Goal: Task Accomplishment & Management: Use online tool/utility

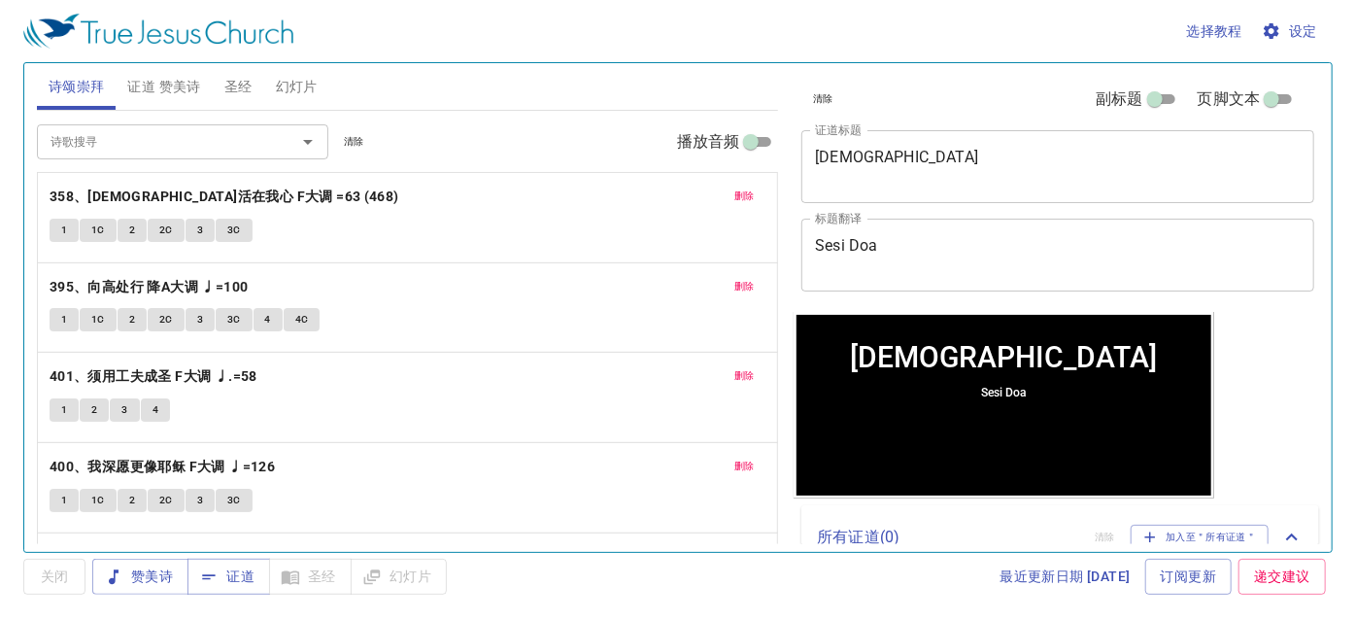
click at [734, 193] on span "删除" at bounding box center [744, 195] width 20 height 17
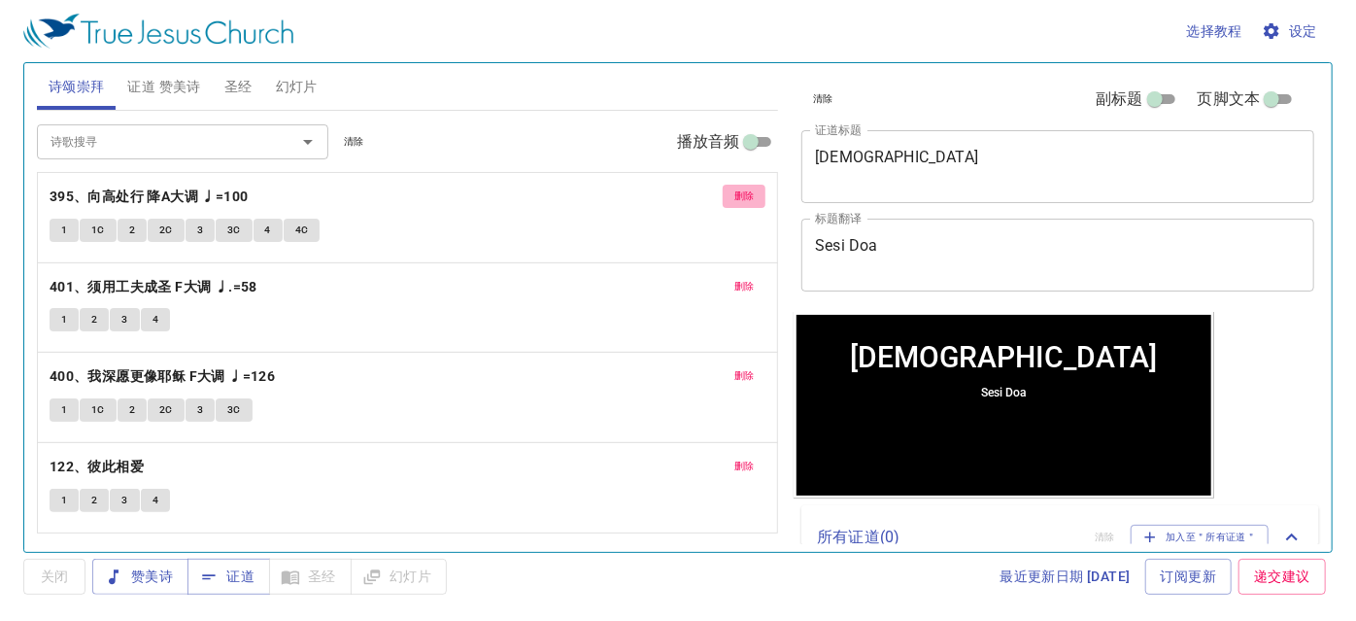
click at [723, 193] on button "删除" at bounding box center [745, 196] width 44 height 23
click at [723, 275] on button "删除" at bounding box center [745, 286] width 44 height 23
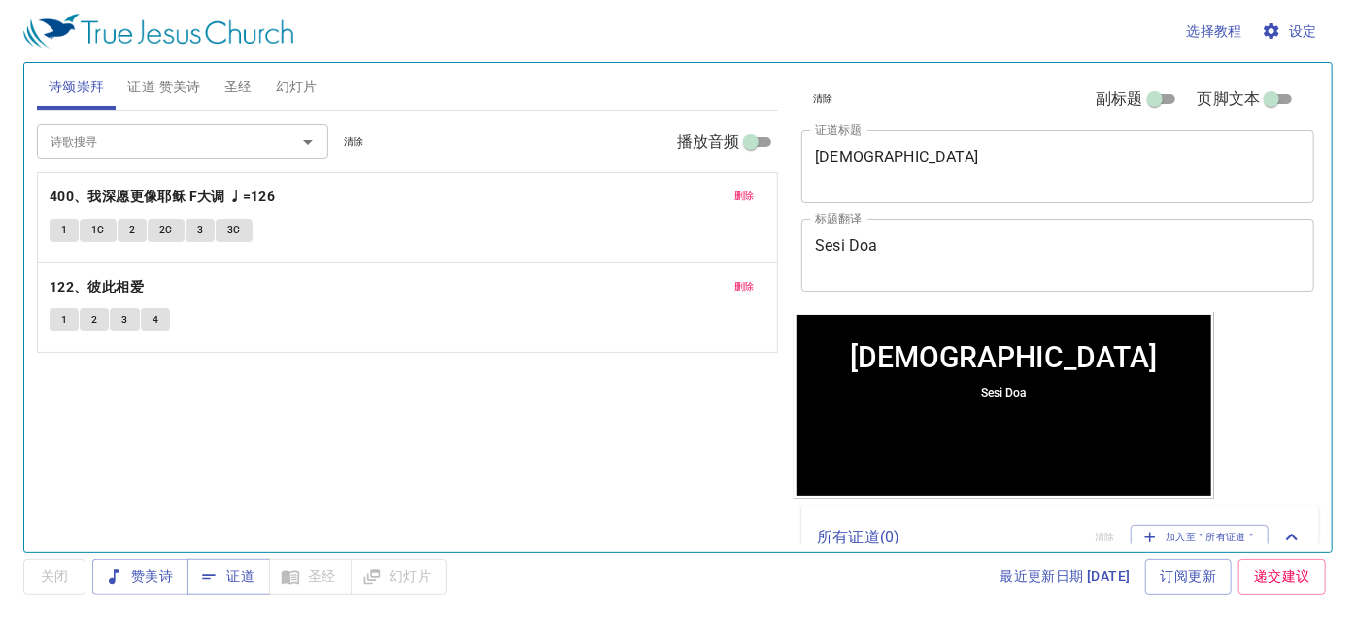
click at [735, 194] on span "删除" at bounding box center [744, 195] width 20 height 17
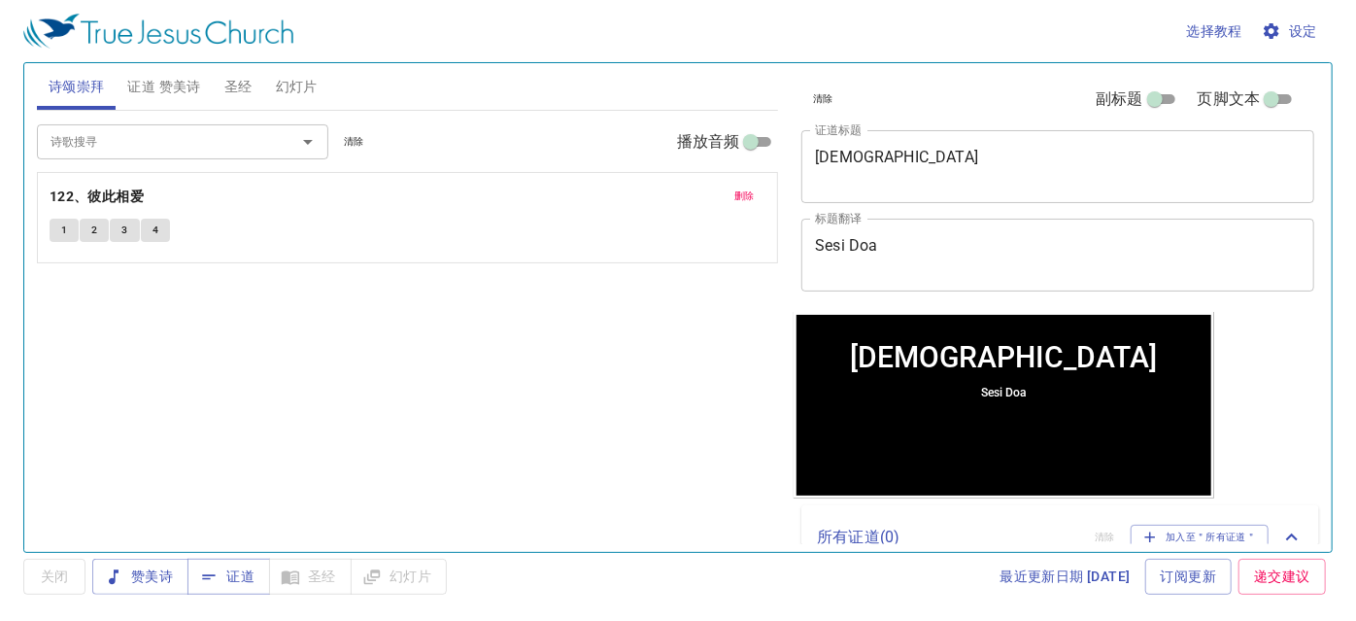
click at [735, 194] on span "删除" at bounding box center [744, 195] width 20 height 17
click at [176, 83] on span "证道 赞美诗" at bounding box center [163, 87] width 73 height 24
click at [300, 83] on span "幻灯片" at bounding box center [297, 87] width 42 height 24
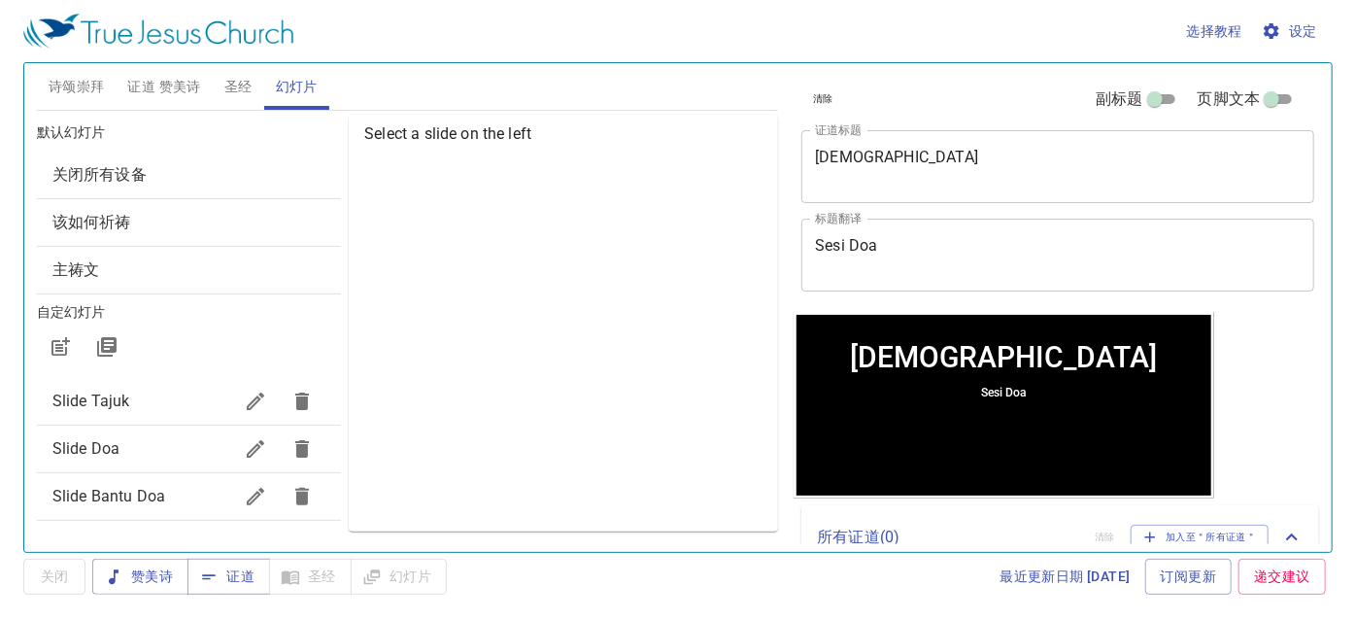
click at [124, 453] on span "Slide Doa" at bounding box center [142, 448] width 180 height 23
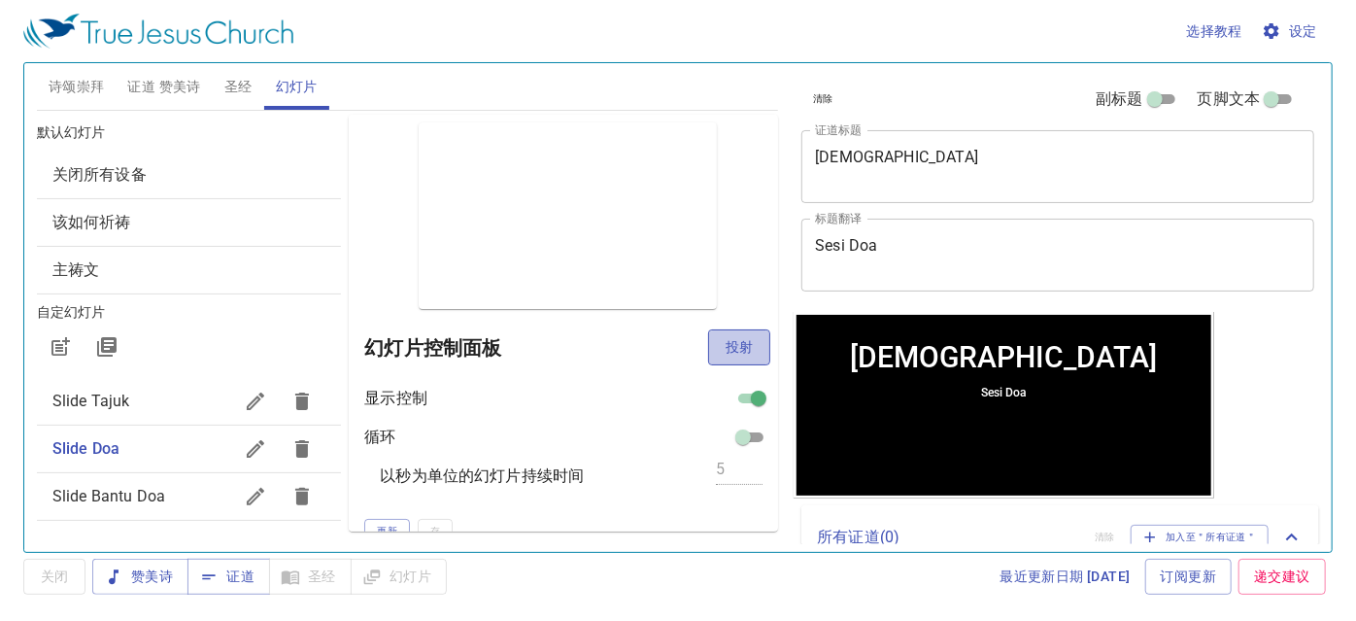
click at [724, 347] on span "投射" at bounding box center [739, 347] width 31 height 24
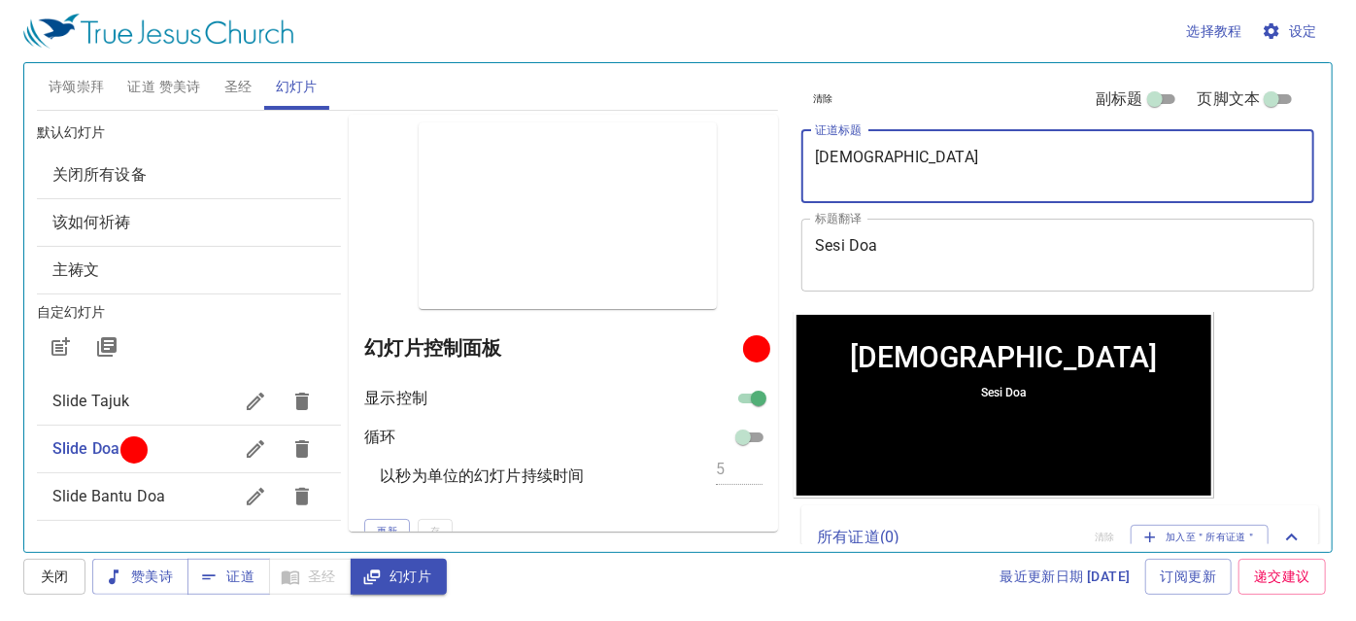
drag, startPoint x: 875, startPoint y: 157, endPoint x: 785, endPoint y: 157, distance: 90.3
click at [785, 157] on div "诗颂崇拜 证道 赞美诗 圣经 幻灯片 诗歌搜寻 诗歌搜寻 清除 播放音频 诗颂崇拜还未选赞美诗 诗歌搜寻 诗歌搜寻 清除 播放音频 证道还未选赞美诗 创世记 …" at bounding box center [678, 299] width 1298 height 489
click at [886, 181] on textarea "焚而不毁的荆棘" at bounding box center [1058, 166] width 486 height 37
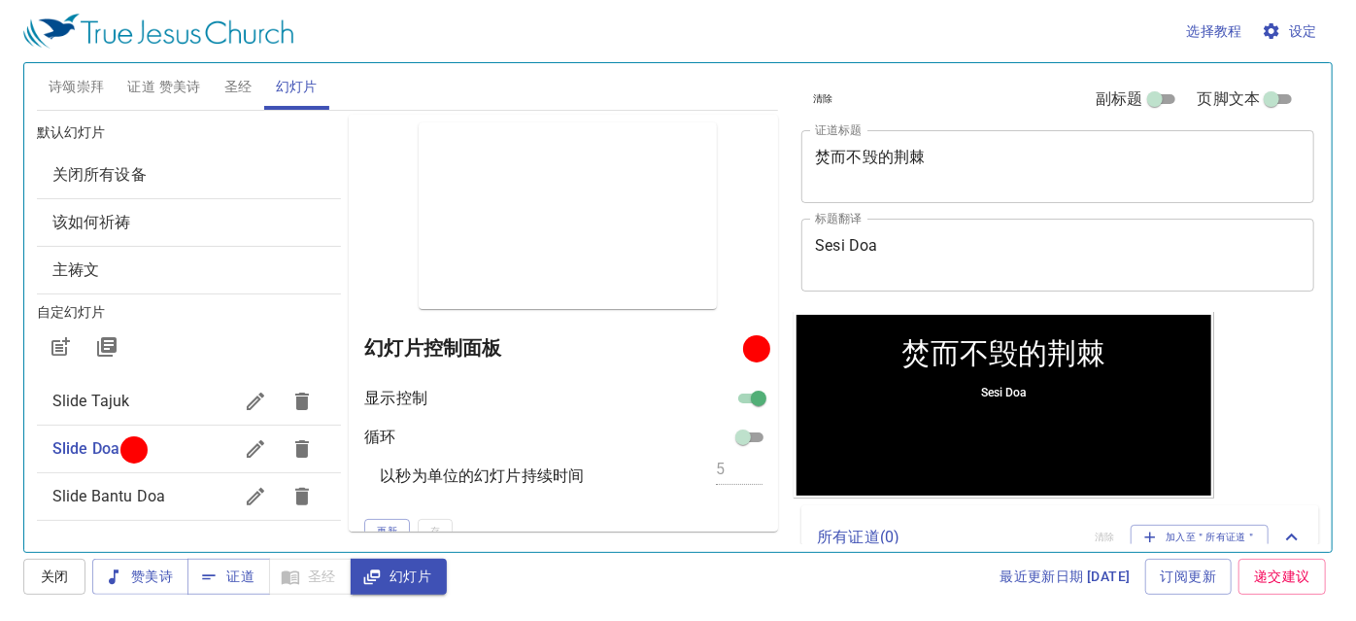
click at [854, 178] on textarea "焚而不毁的荆棘" at bounding box center [1058, 166] width 486 height 37
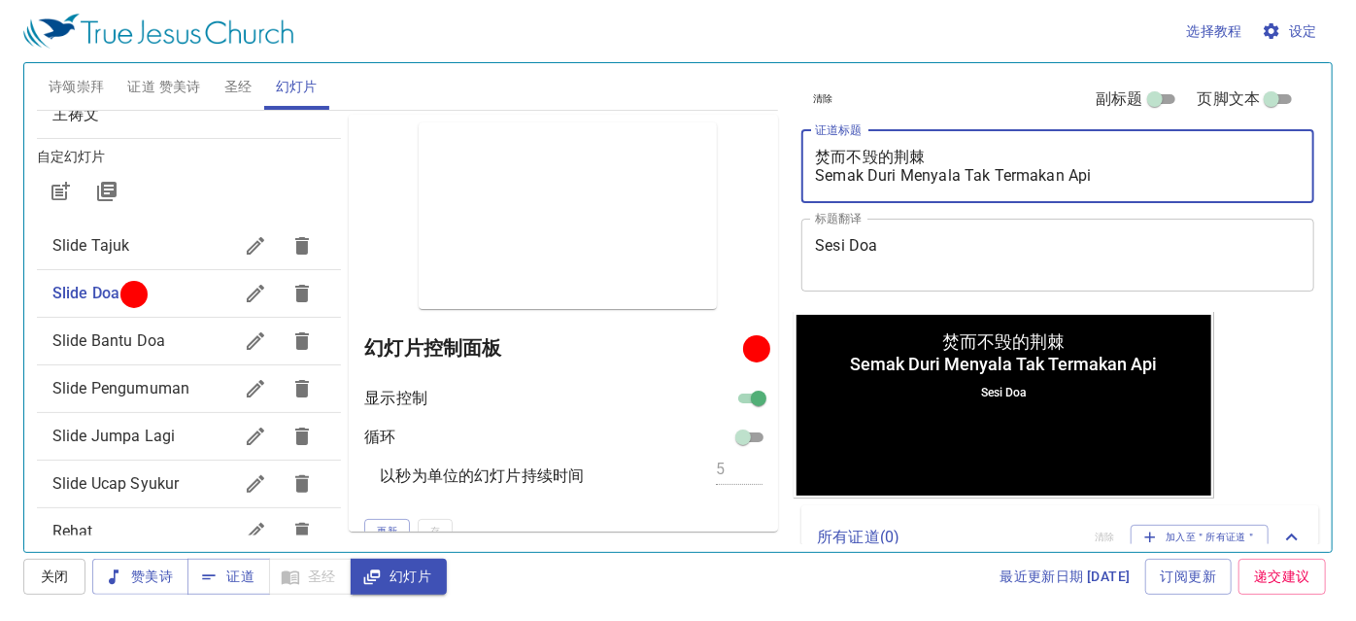
scroll to position [176, 0]
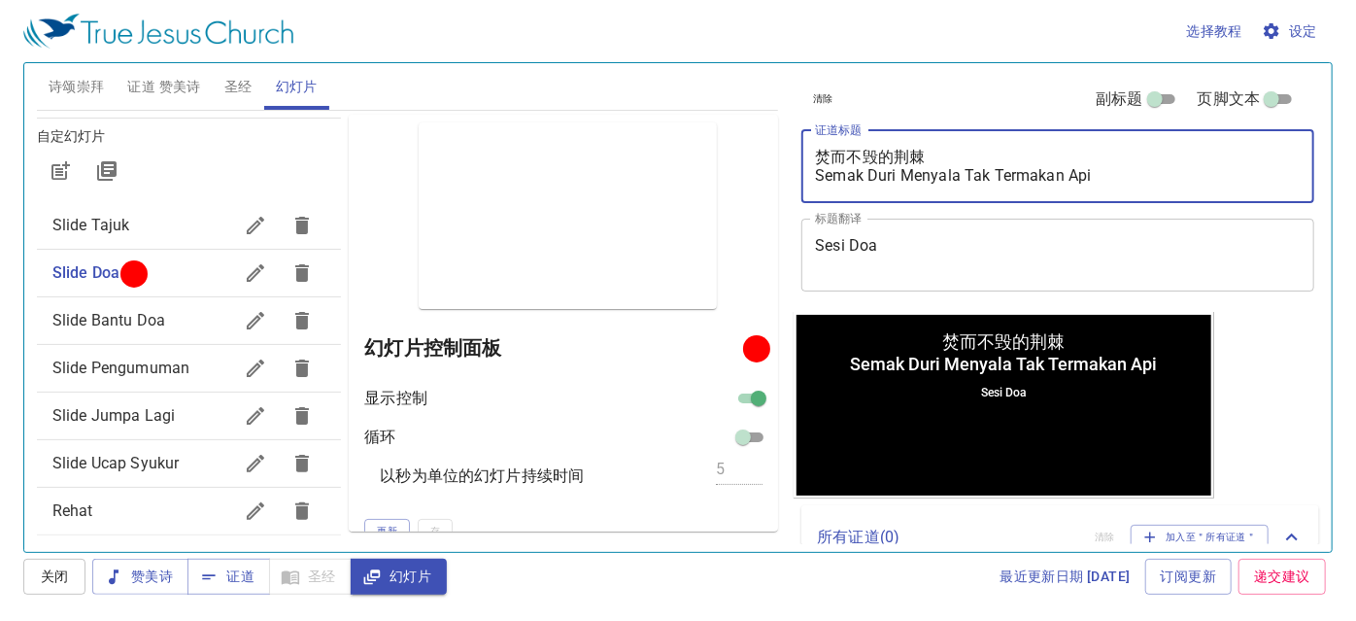
type textarea "焚而不毁的荆棘 Semak Duri Menyala Tak Termakan Api"
click at [124, 362] on span "Slide Pengumuman" at bounding box center [120, 367] width 137 height 18
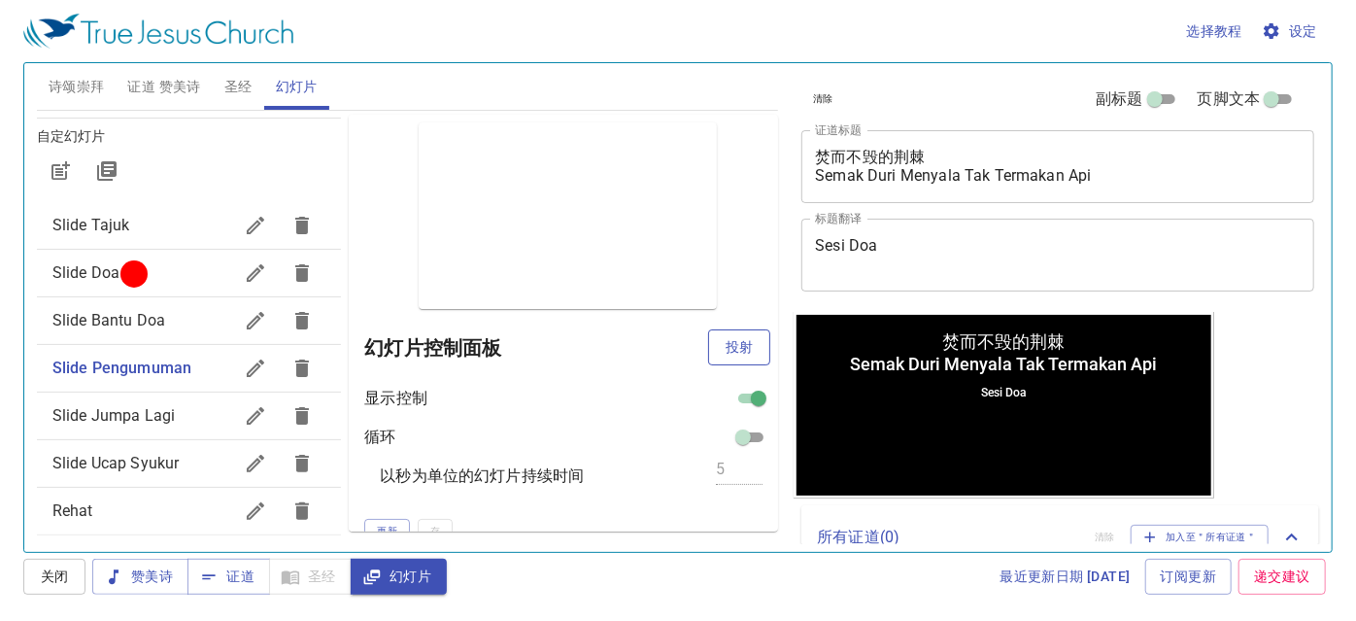
click at [726, 338] on span "投射" at bounding box center [739, 347] width 31 height 24
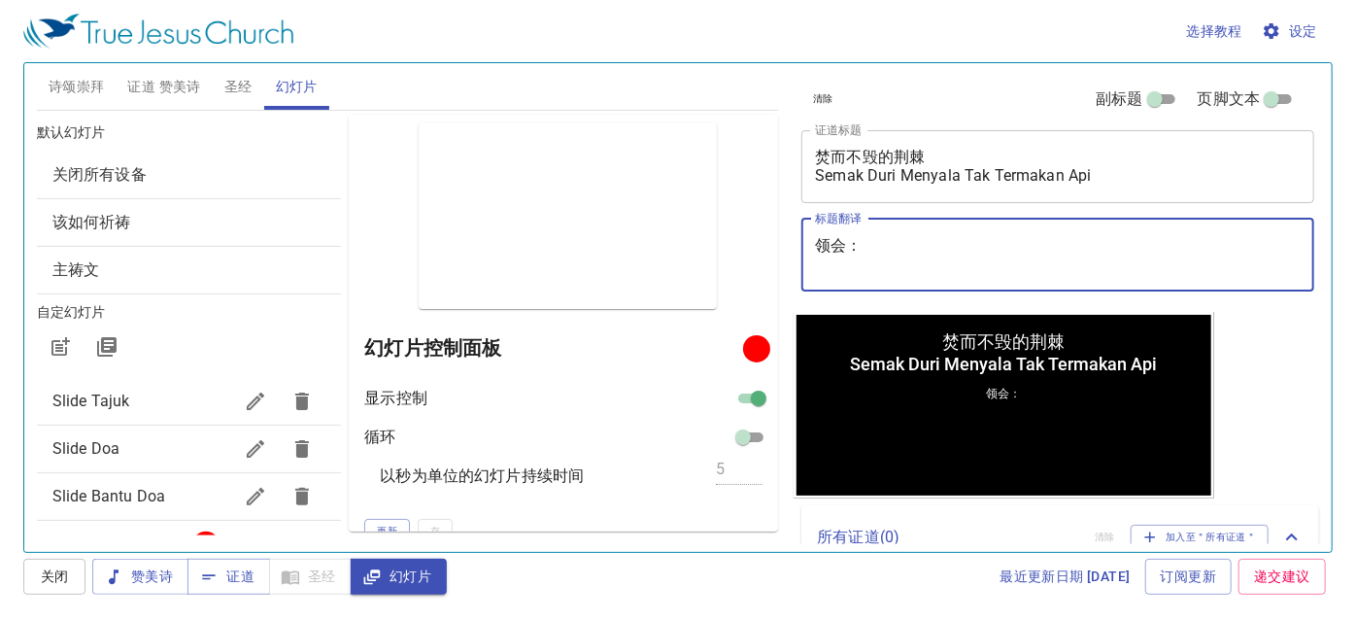
scroll to position [176, 0]
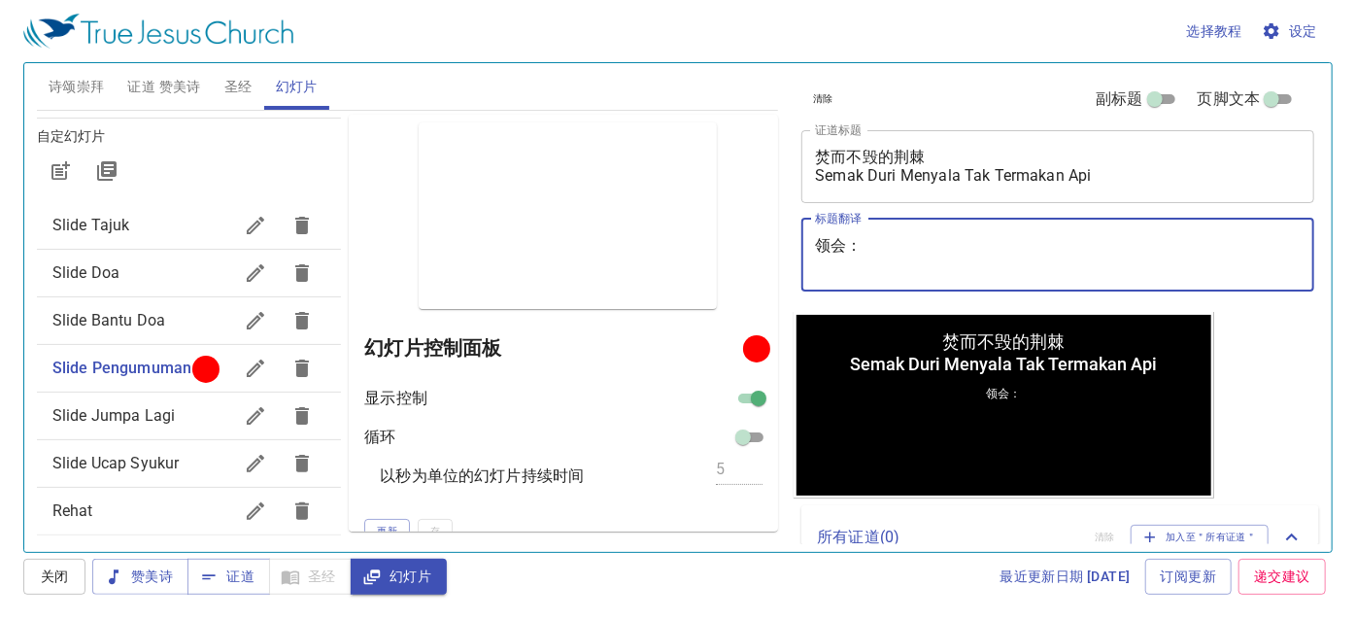
paste textarea "李玛拉基传道 Pendeta Maleakhi Lee"
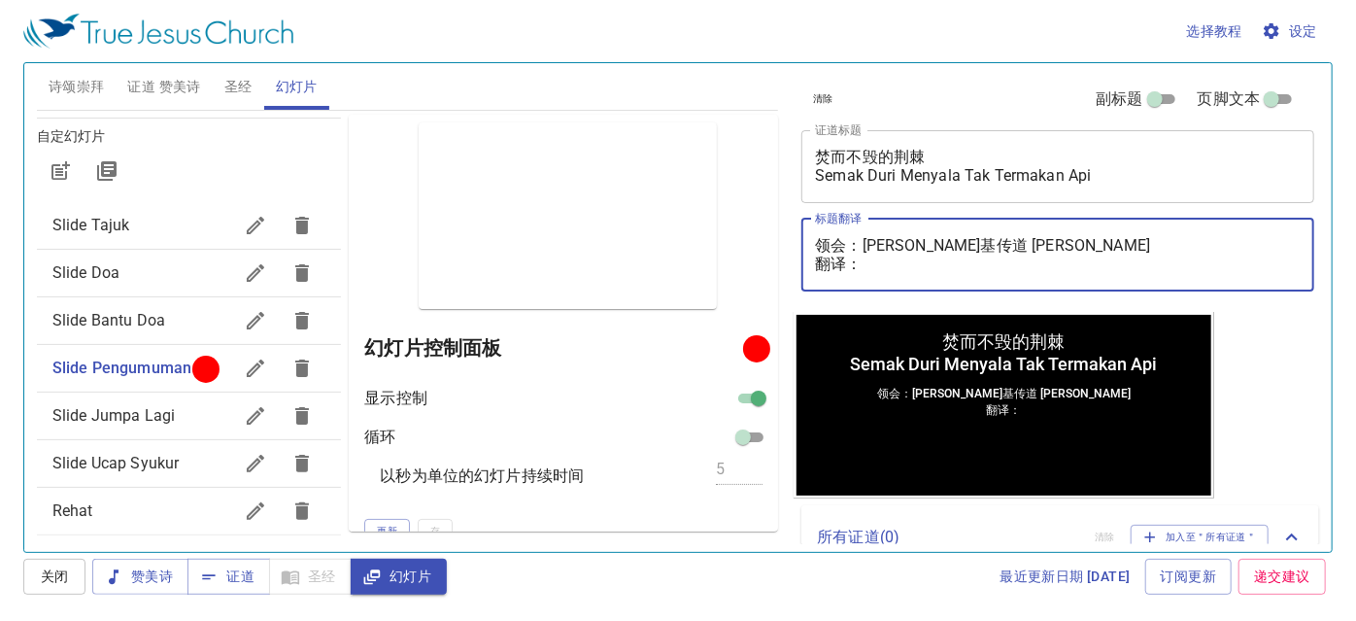
type textarea "领会：李玛拉基传道 Pendeta Maleakhi Lee 翻译："
click at [157, 92] on span "证道 赞美诗" at bounding box center [163, 87] width 73 height 24
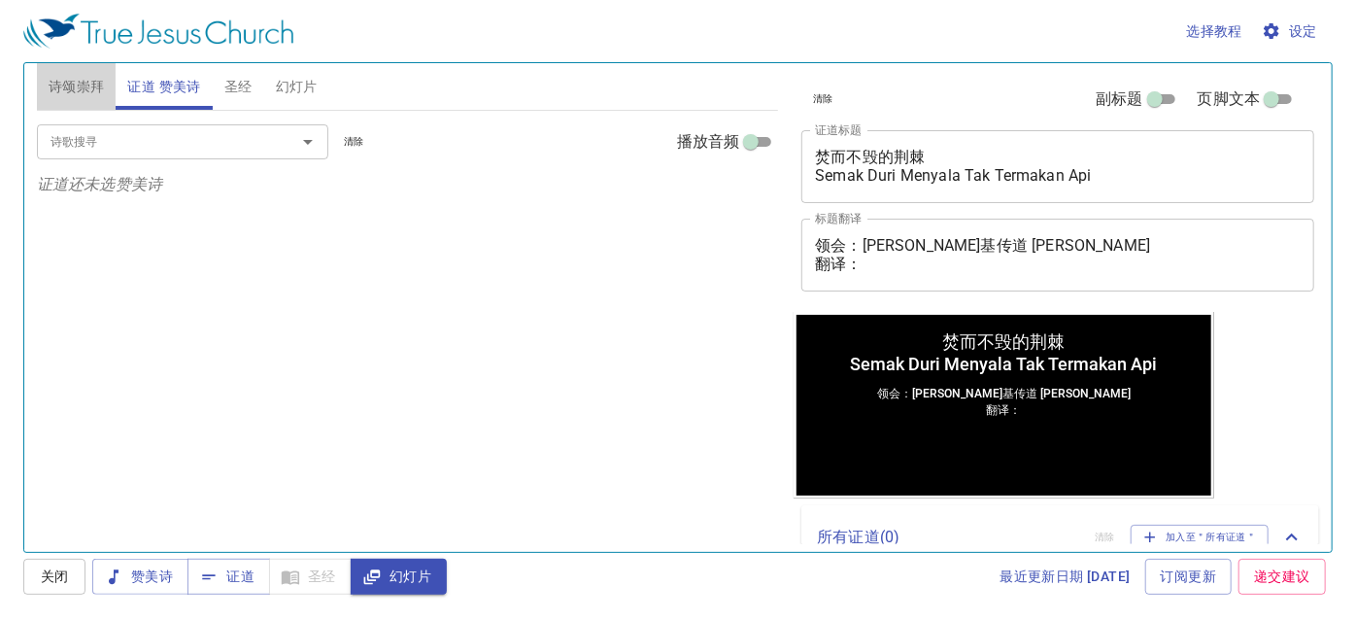
click at [87, 89] on span "诗颂崇拜" at bounding box center [77, 87] width 56 height 24
click at [896, 263] on textarea "领会：李玛拉基传道 Pendeta Maleakhi Lee 翻译：" at bounding box center [1058, 254] width 486 height 37
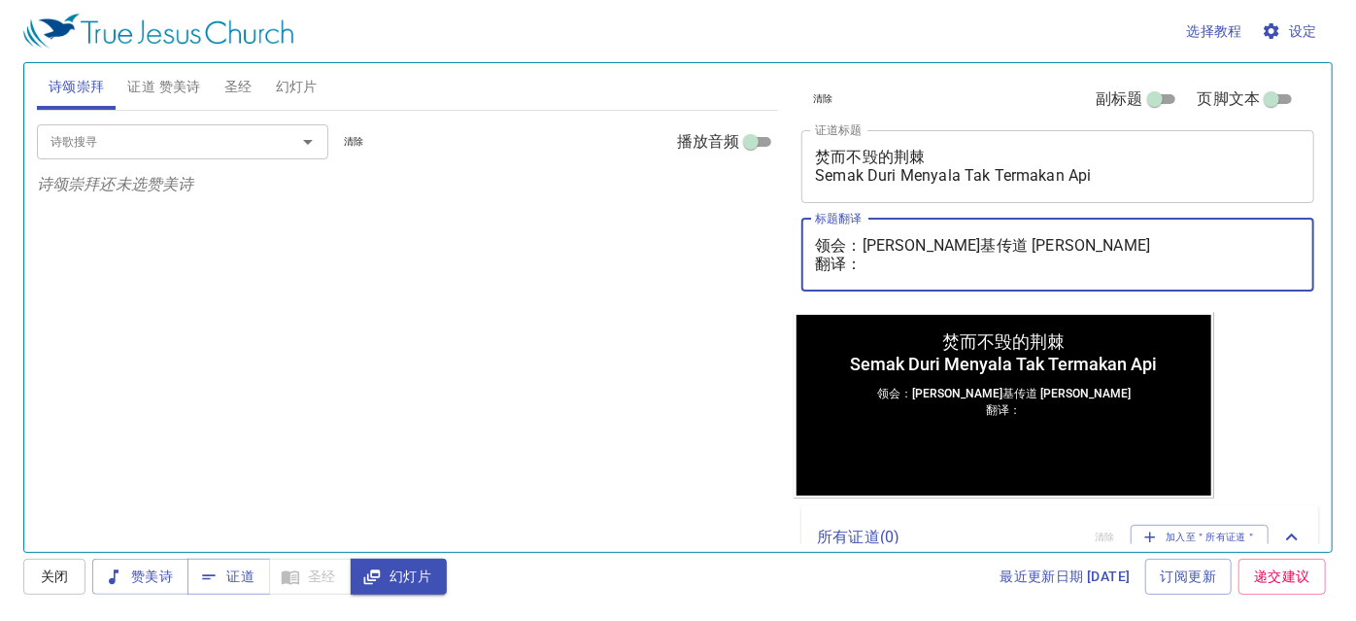
click at [310, 85] on span "幻灯片" at bounding box center [297, 87] width 42 height 24
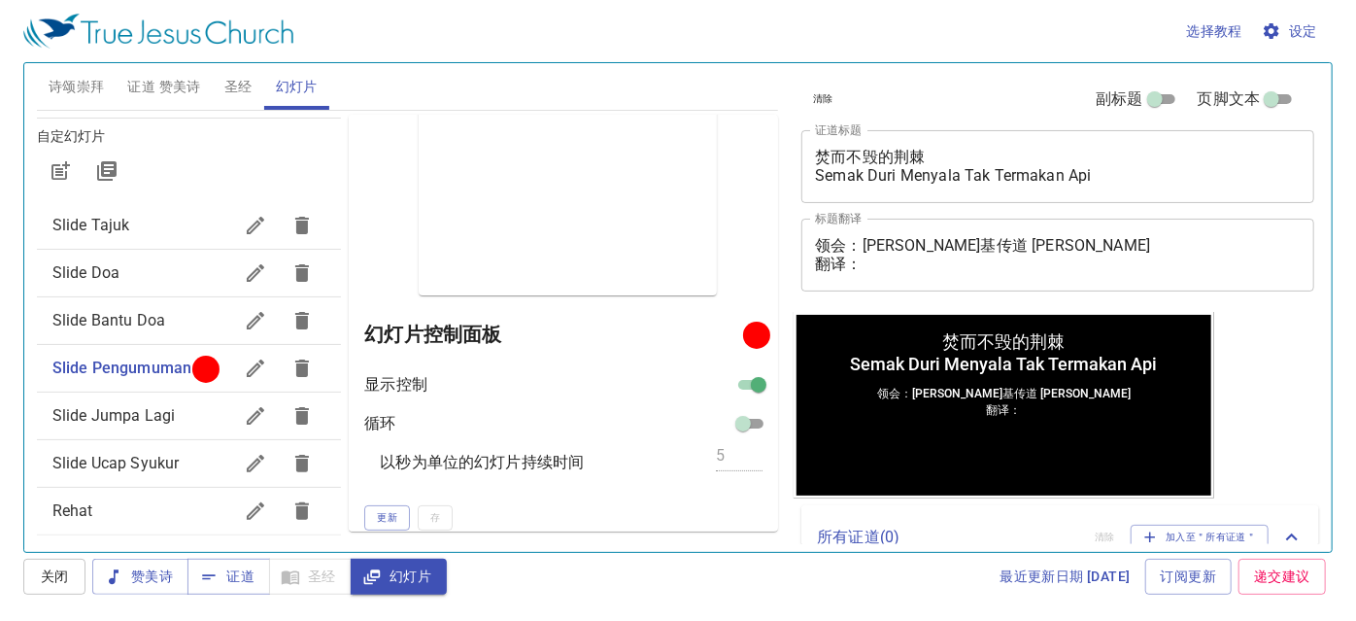
scroll to position [17, 0]
click at [386, 508] on span "更新" at bounding box center [387, 513] width 20 height 17
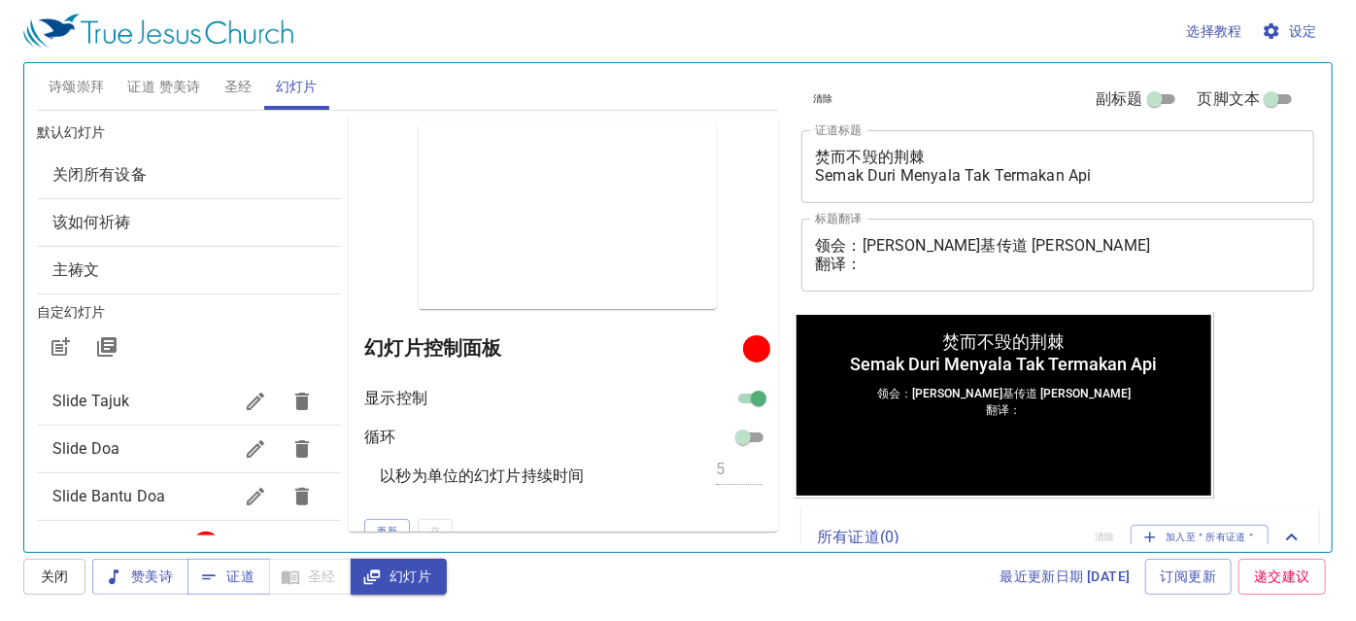
click at [83, 80] on span "诗颂崇拜" at bounding box center [77, 87] width 56 height 24
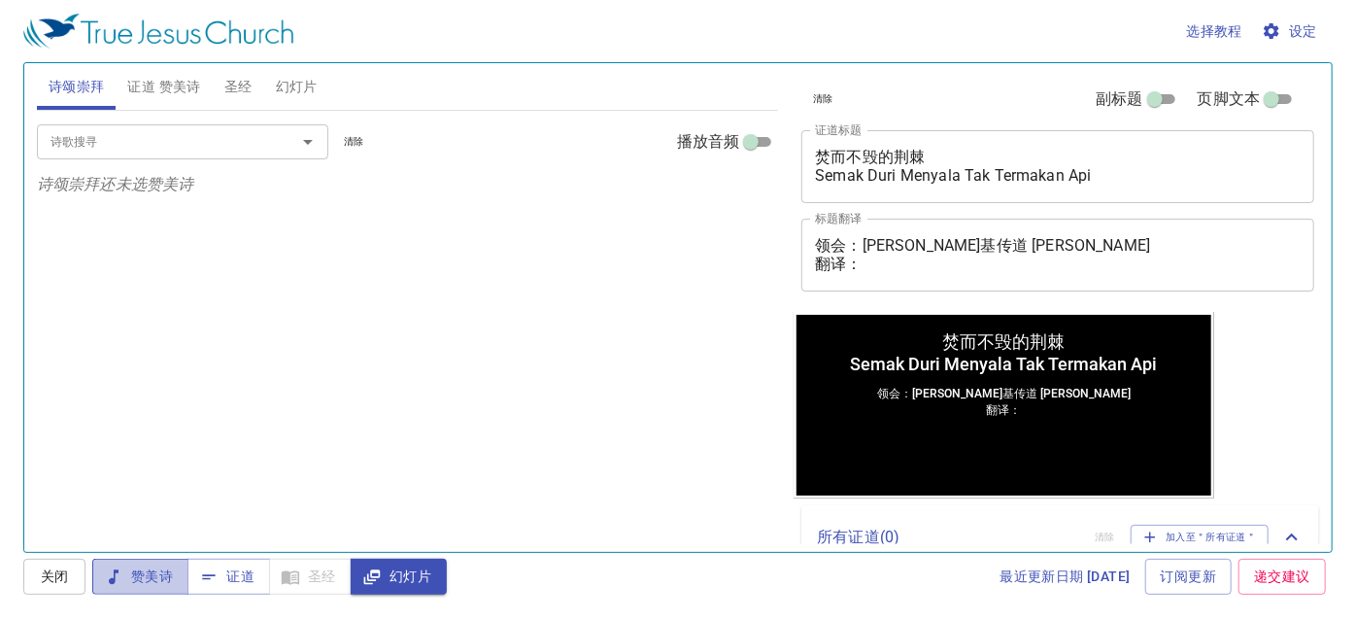
click at [151, 579] on span "赞美诗" at bounding box center [140, 576] width 65 height 24
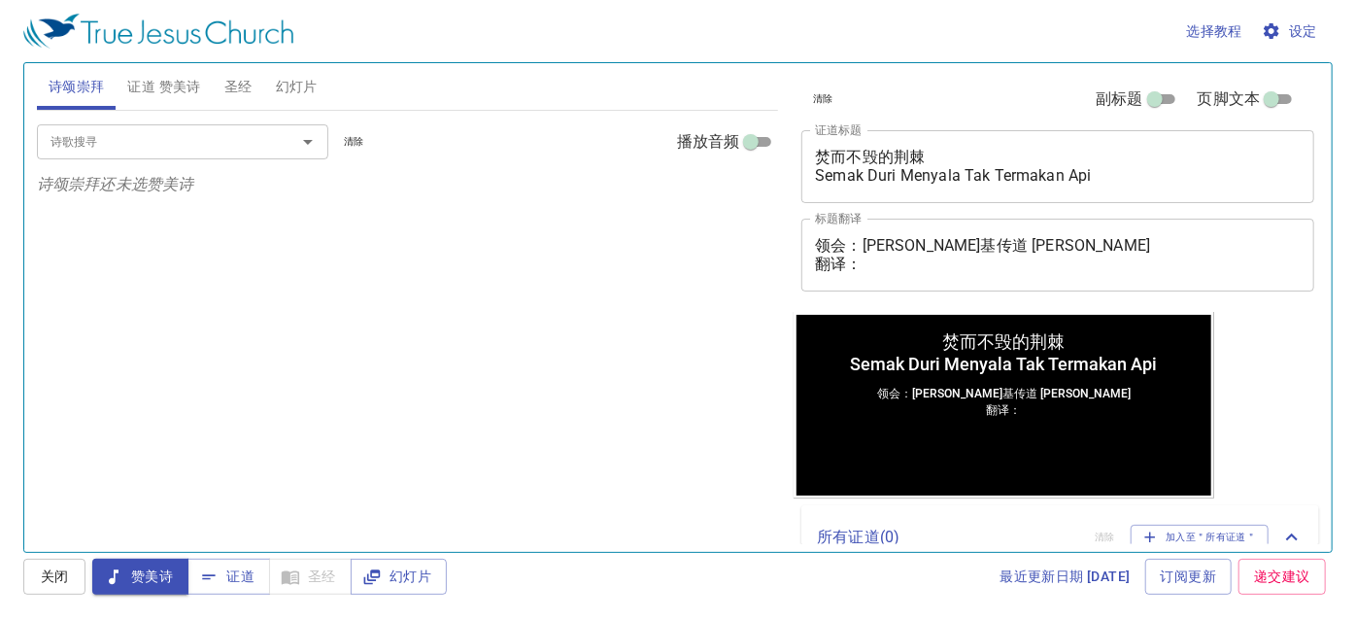
click at [186, 136] on input "诗歌搜寻" at bounding box center [154, 141] width 222 height 22
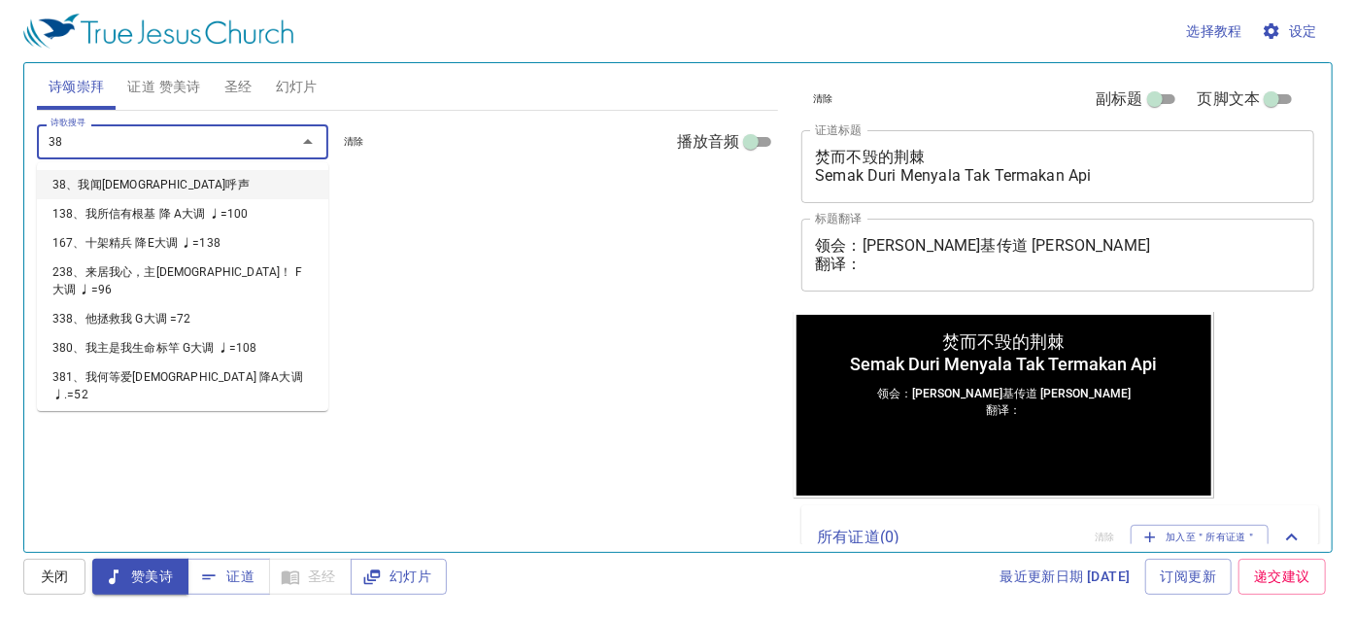
type input "380"
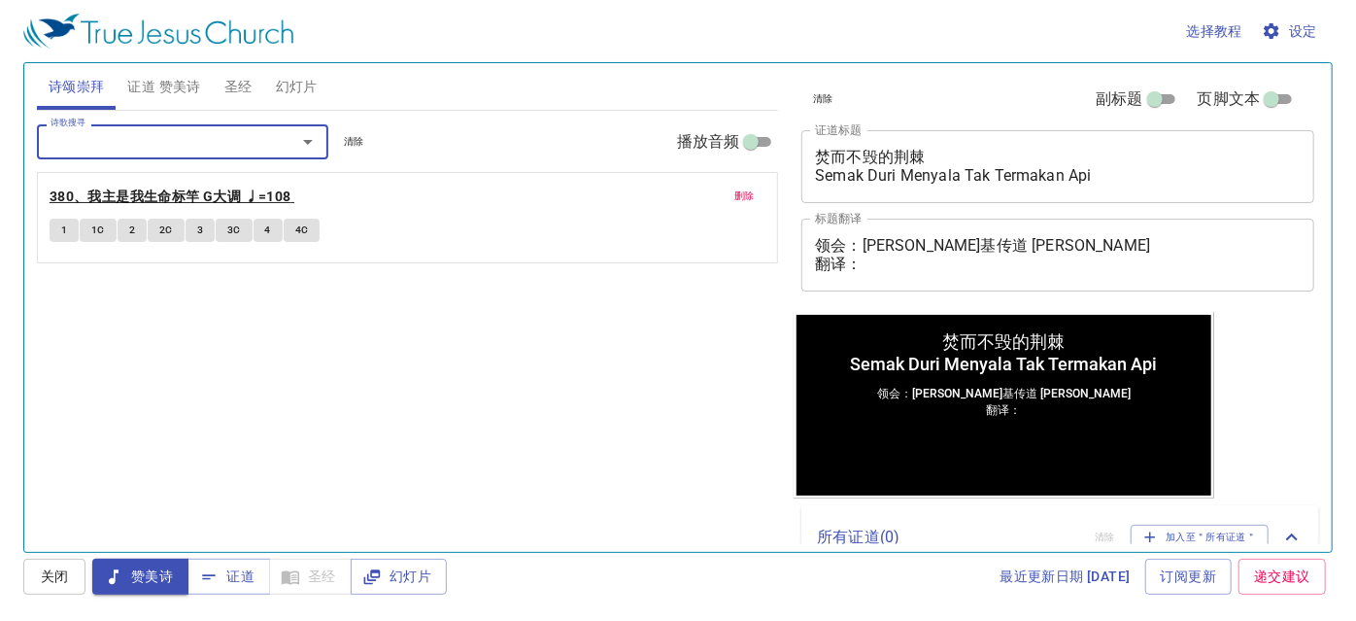
click at [117, 191] on b "380、我主是我生命标竿 G大调 ♩=108" at bounding box center [171, 197] width 242 height 24
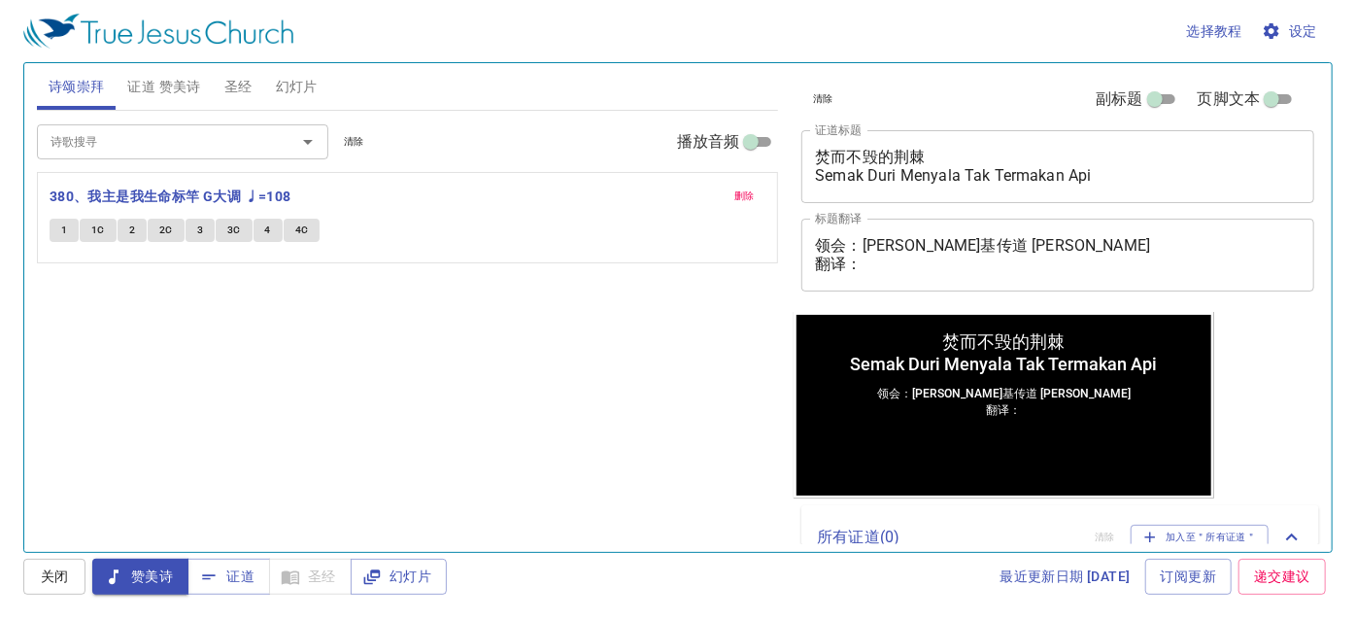
click at [597, 411] on div "诗歌搜寻 诗歌搜寻 清除 播放音频 删除 380、我主是我生命标竿 G大调 ♩=108 1 1C 2 2C 3 3C 4 4C" at bounding box center [408, 323] width 742 height 425
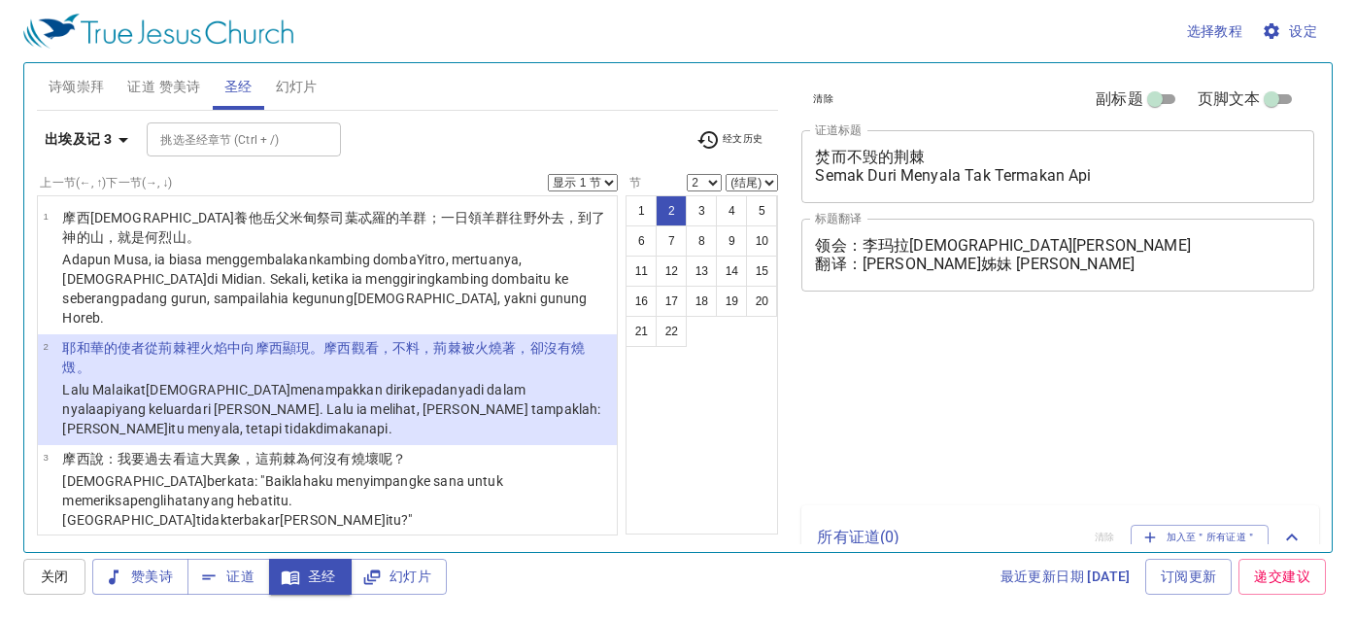
select select "2"
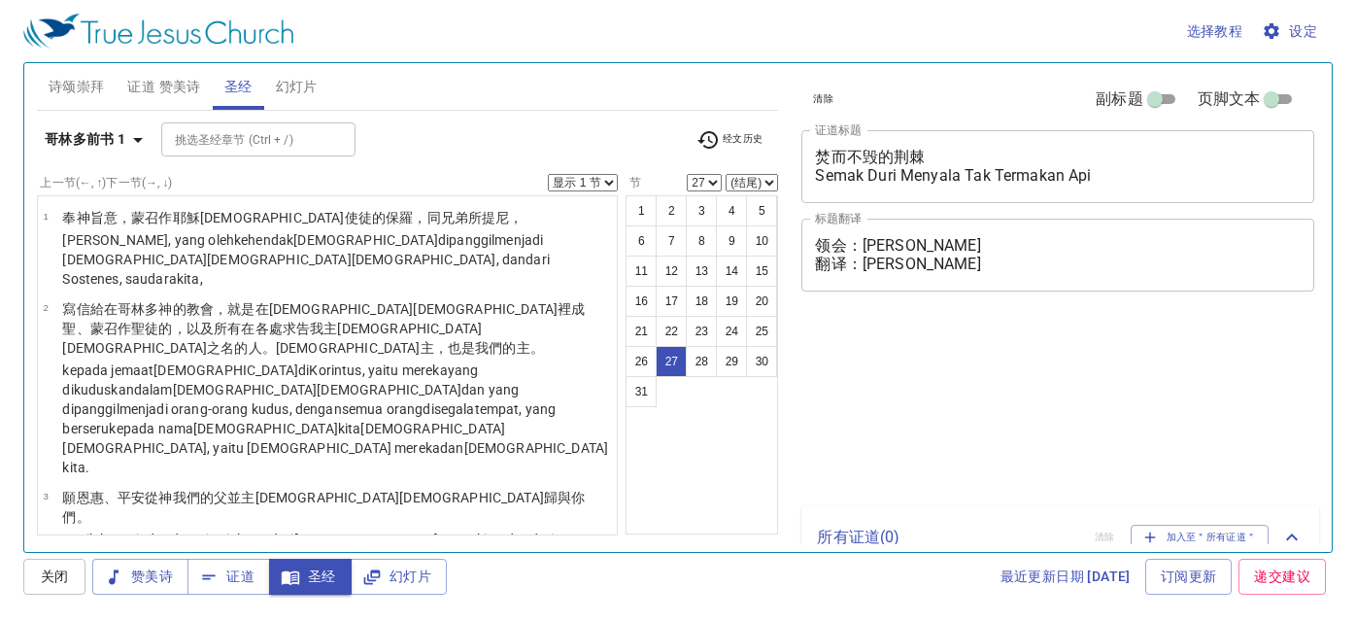
select select "27"
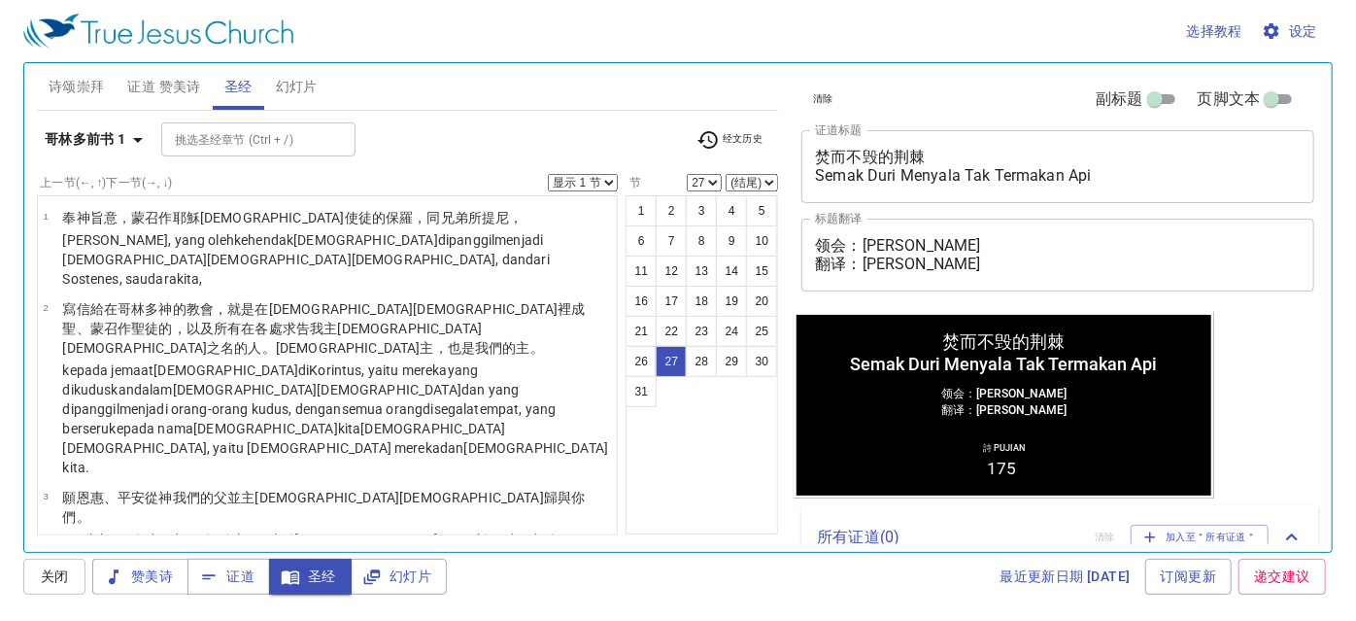
click at [62, 138] on b "哥林多前书 1" at bounding box center [86, 139] width 82 height 24
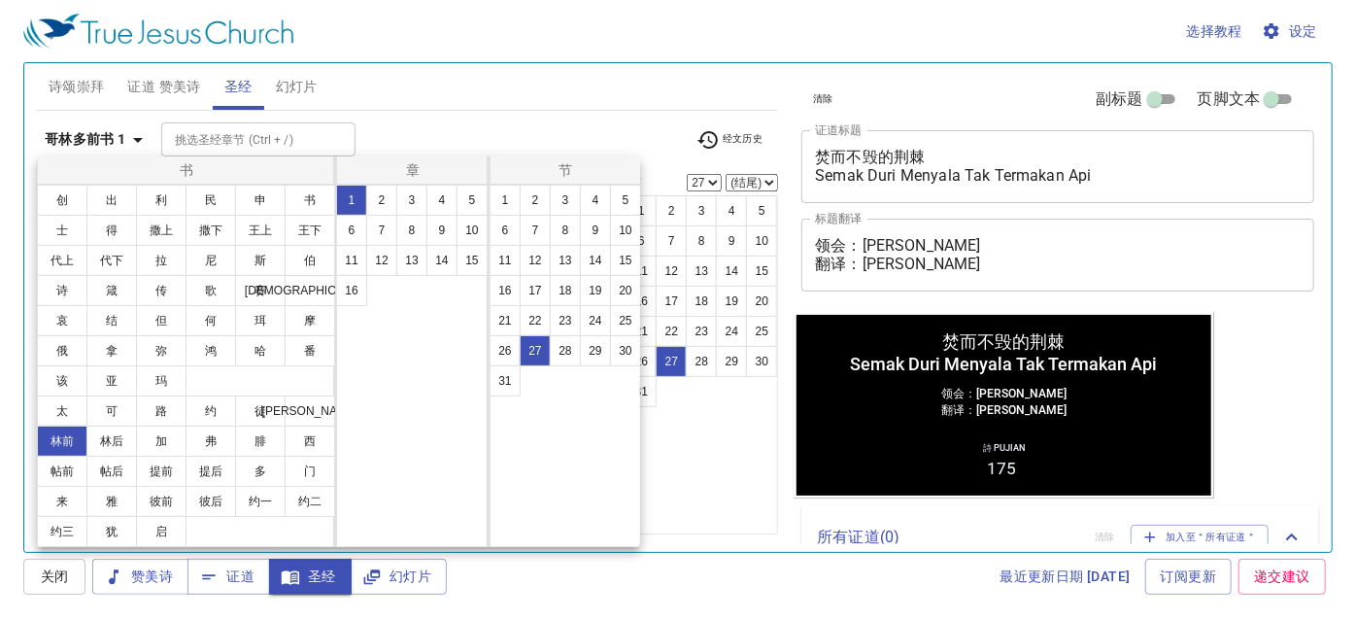
scroll to position [1966, 0]
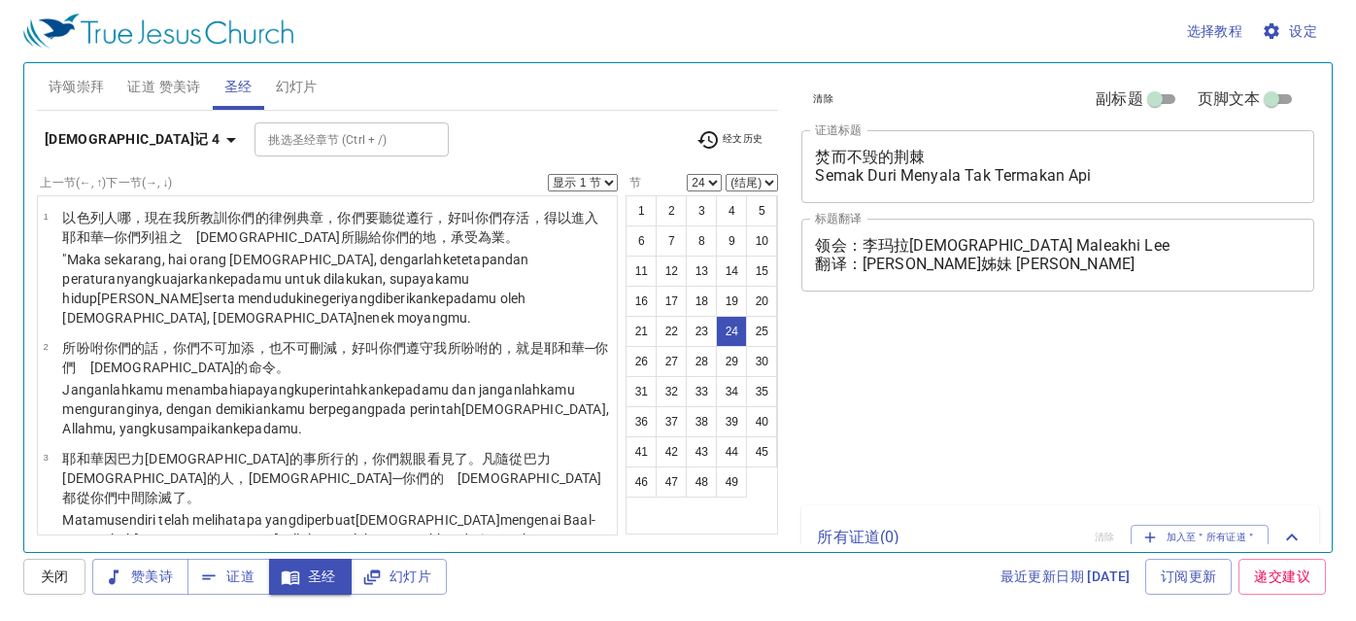
select select "24"
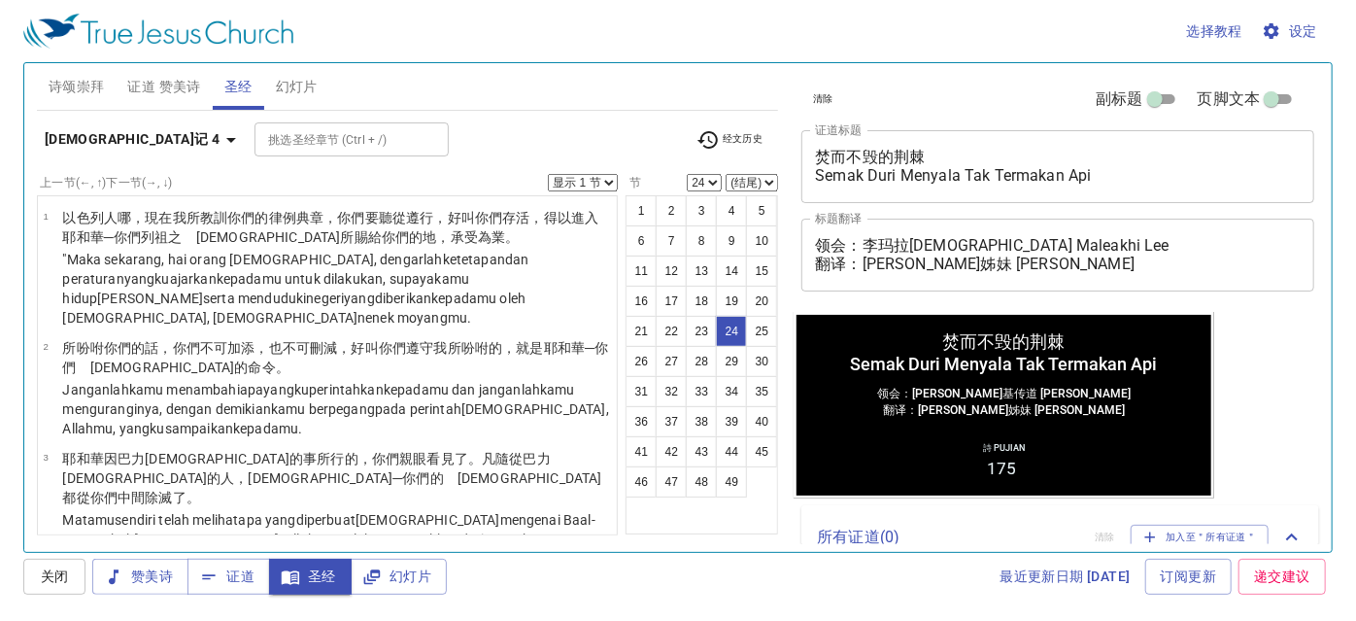
scroll to position [2100, 0]
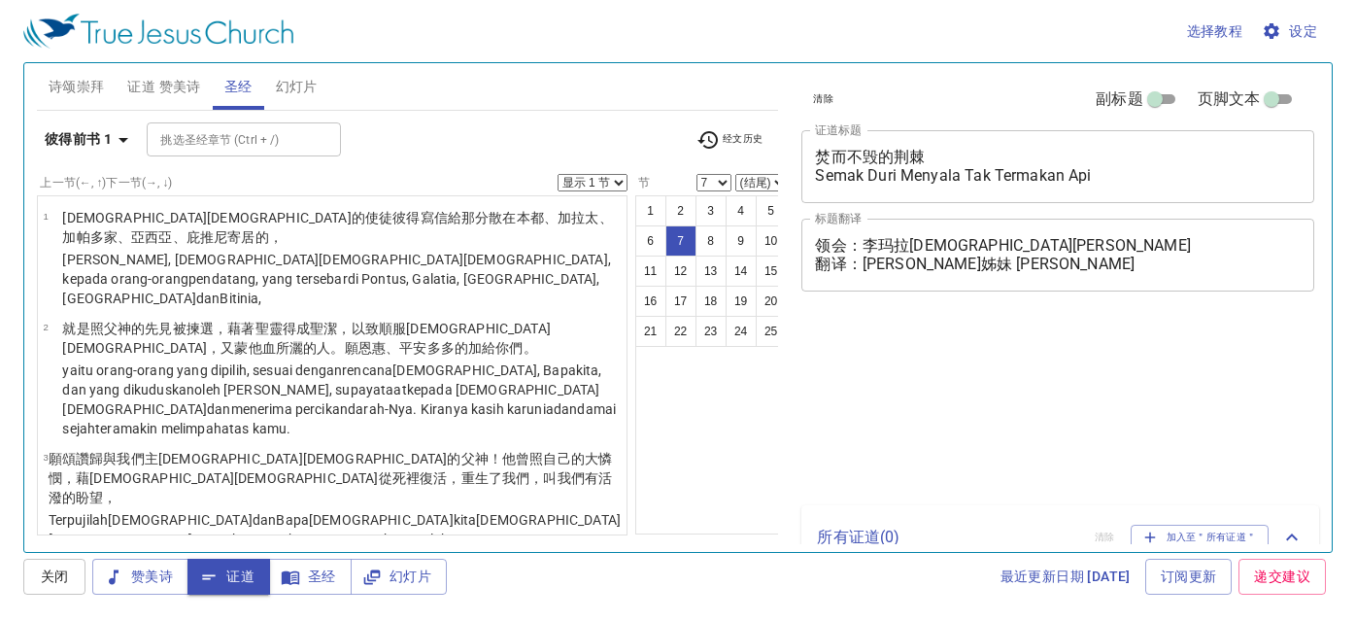
select select "7"
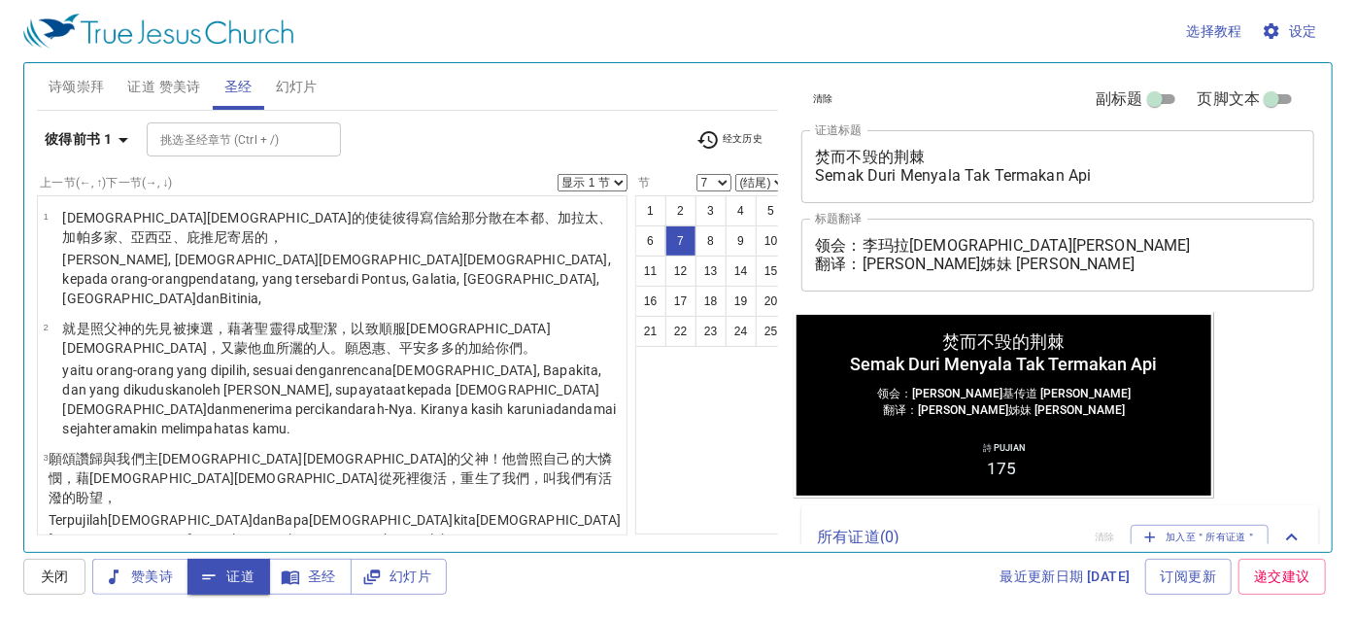
scroll to position [412, 0]
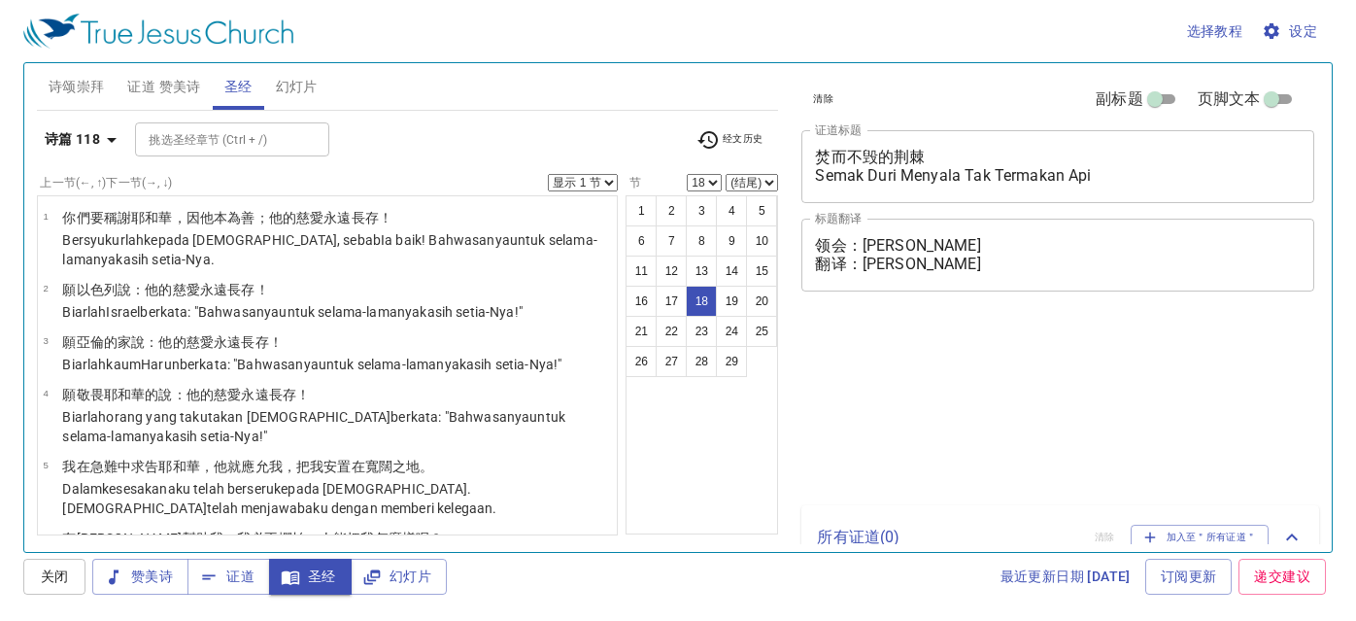
select select "18"
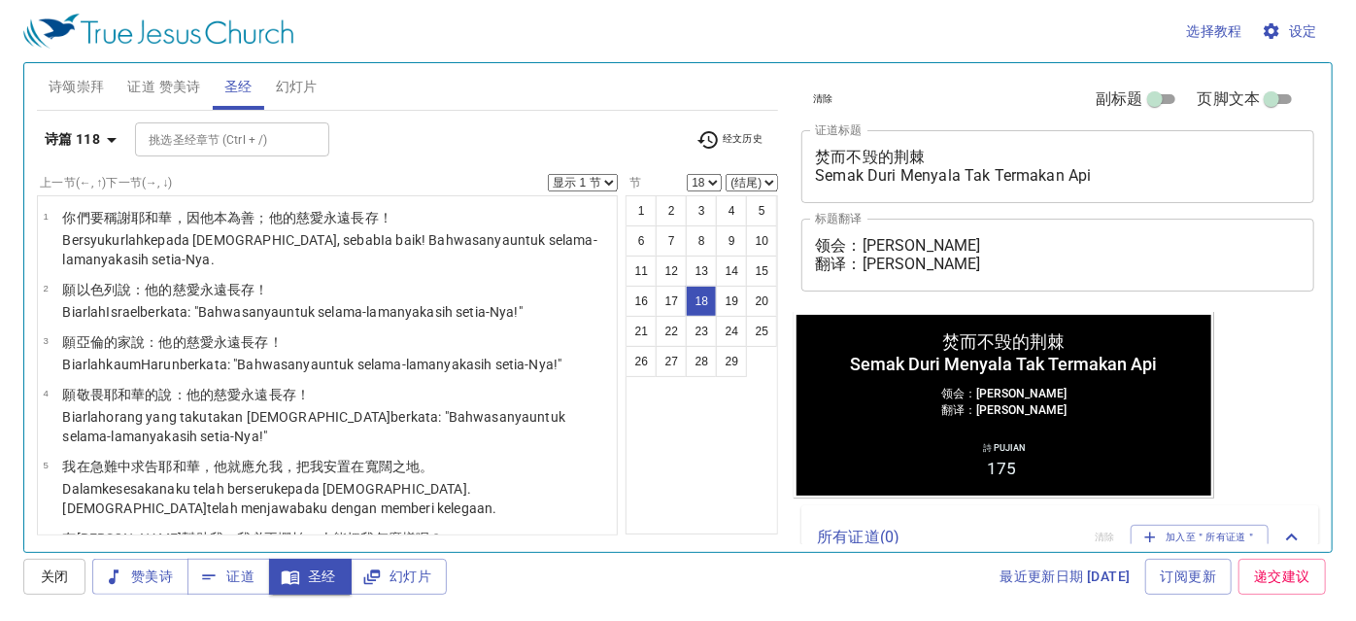
scroll to position [979, 0]
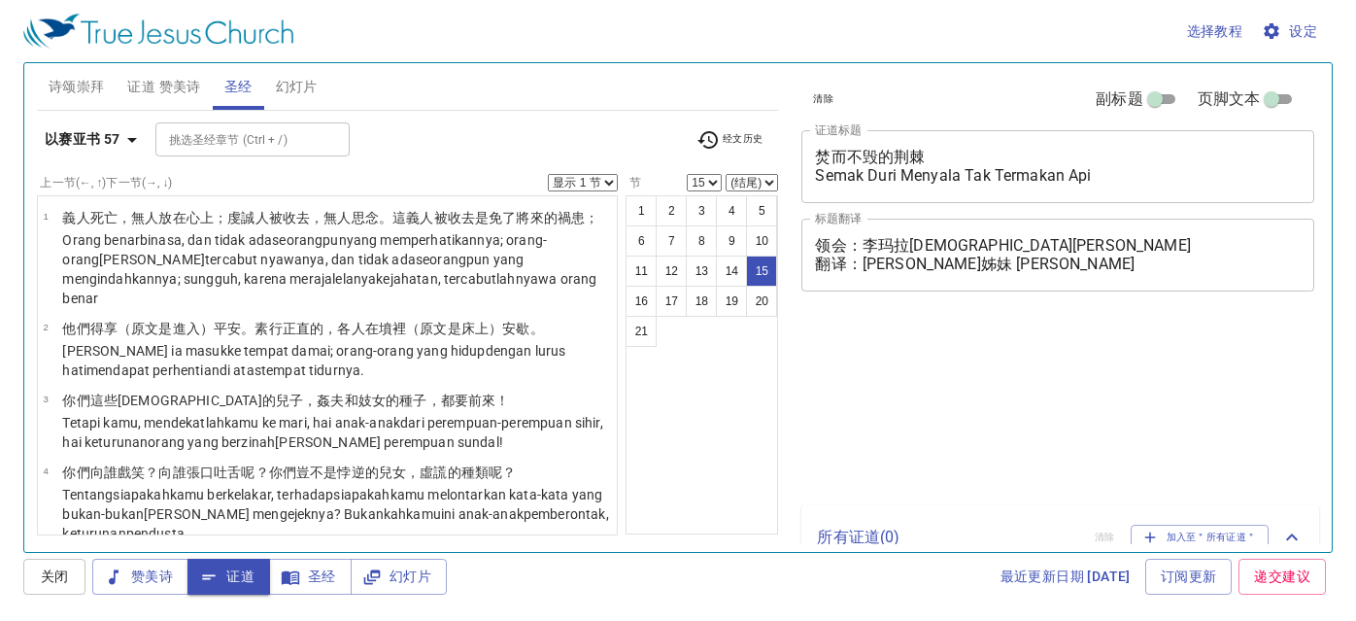
select select "15"
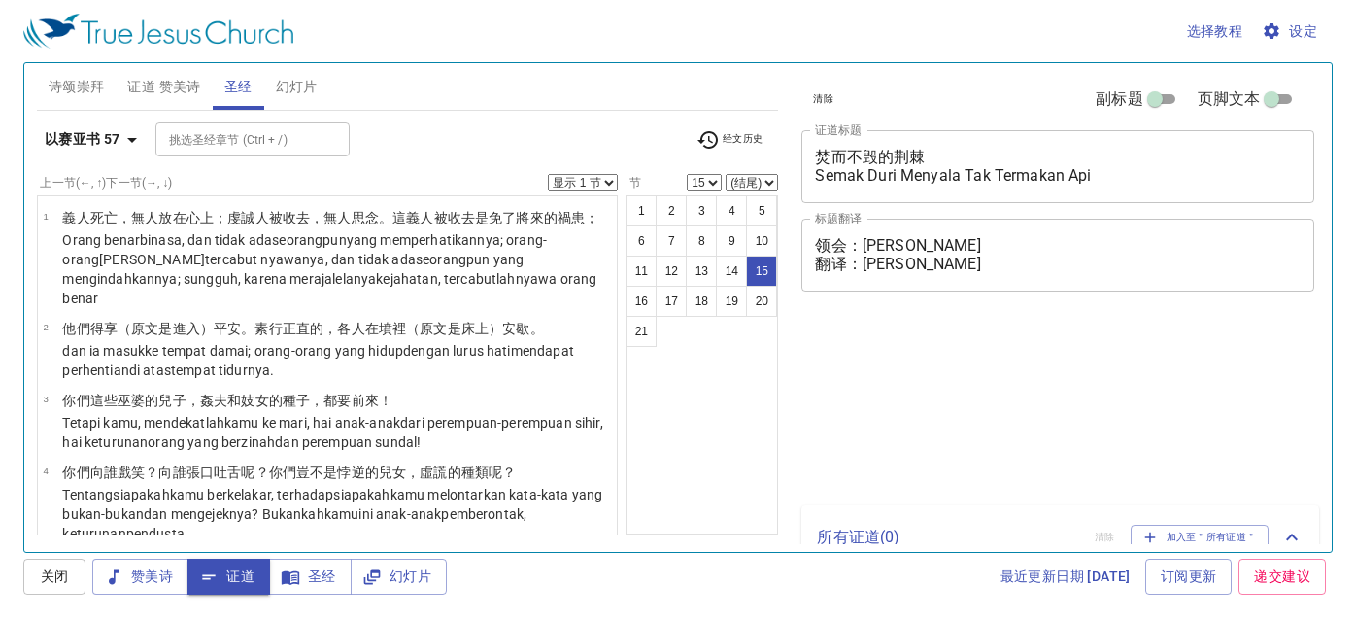
select select "15"
